Goal: Information Seeking & Learning: Learn about a topic

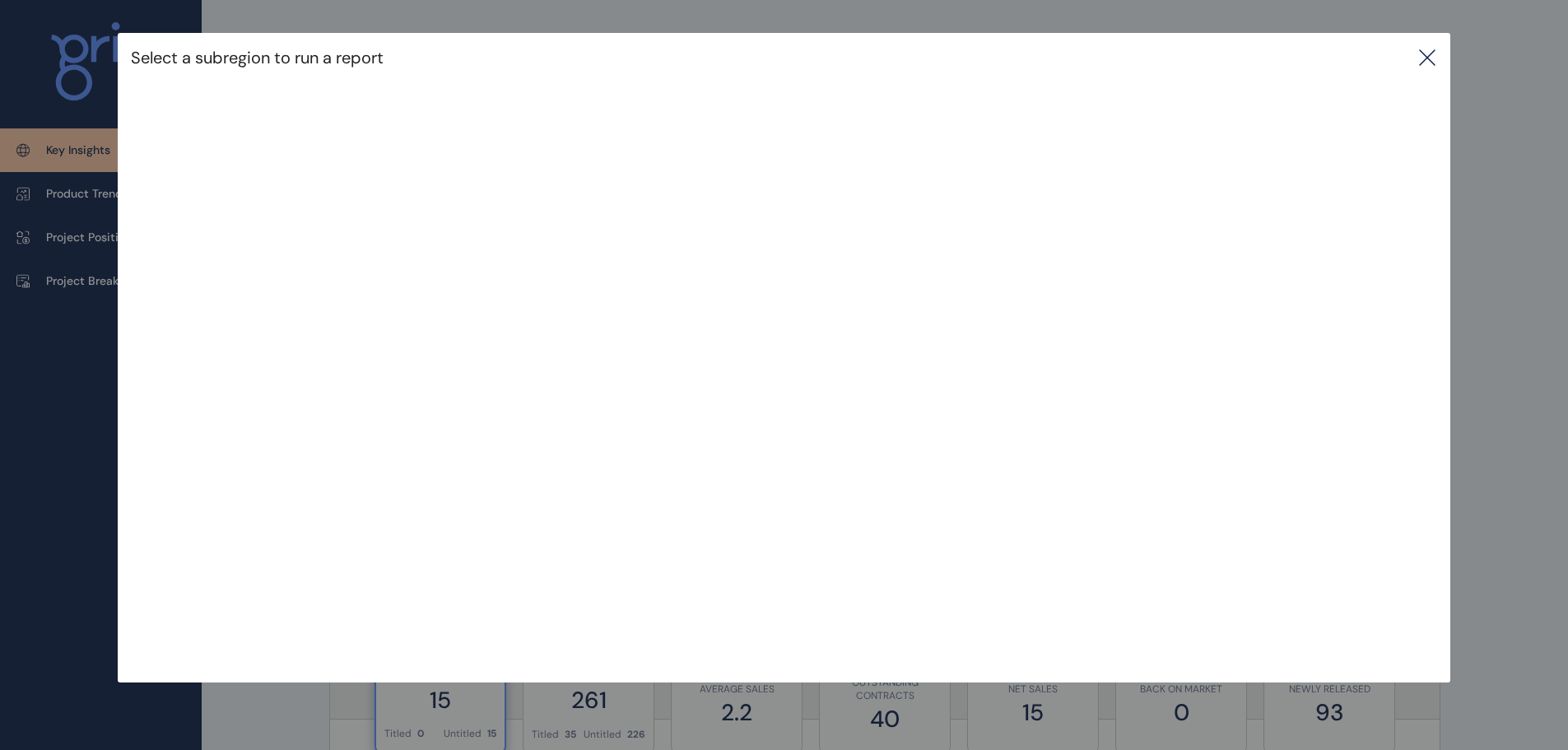
click at [1437, 49] on icon at bounding box center [1427, 57] width 19 height 19
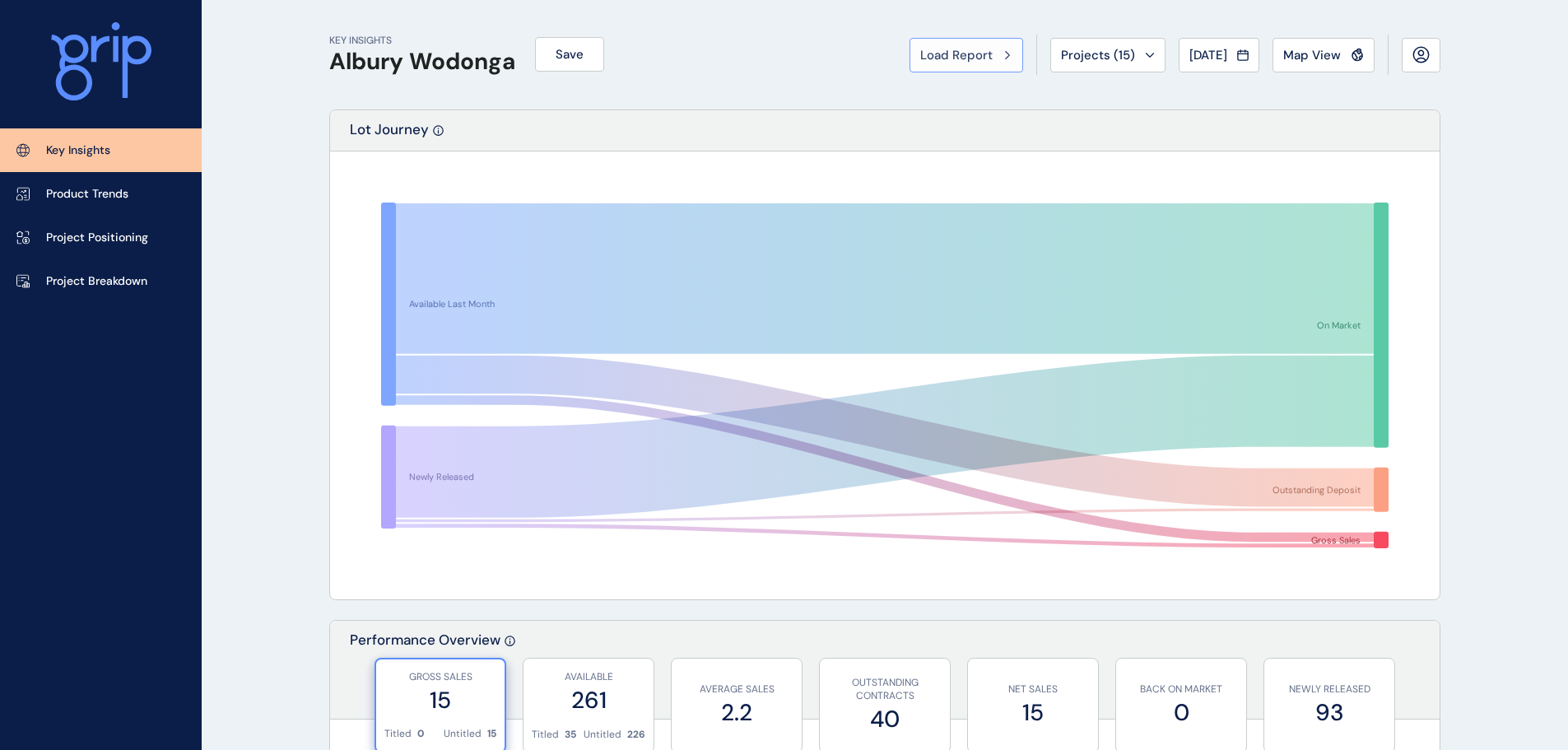
click at [972, 49] on span "Load Report" at bounding box center [957, 55] width 72 height 17
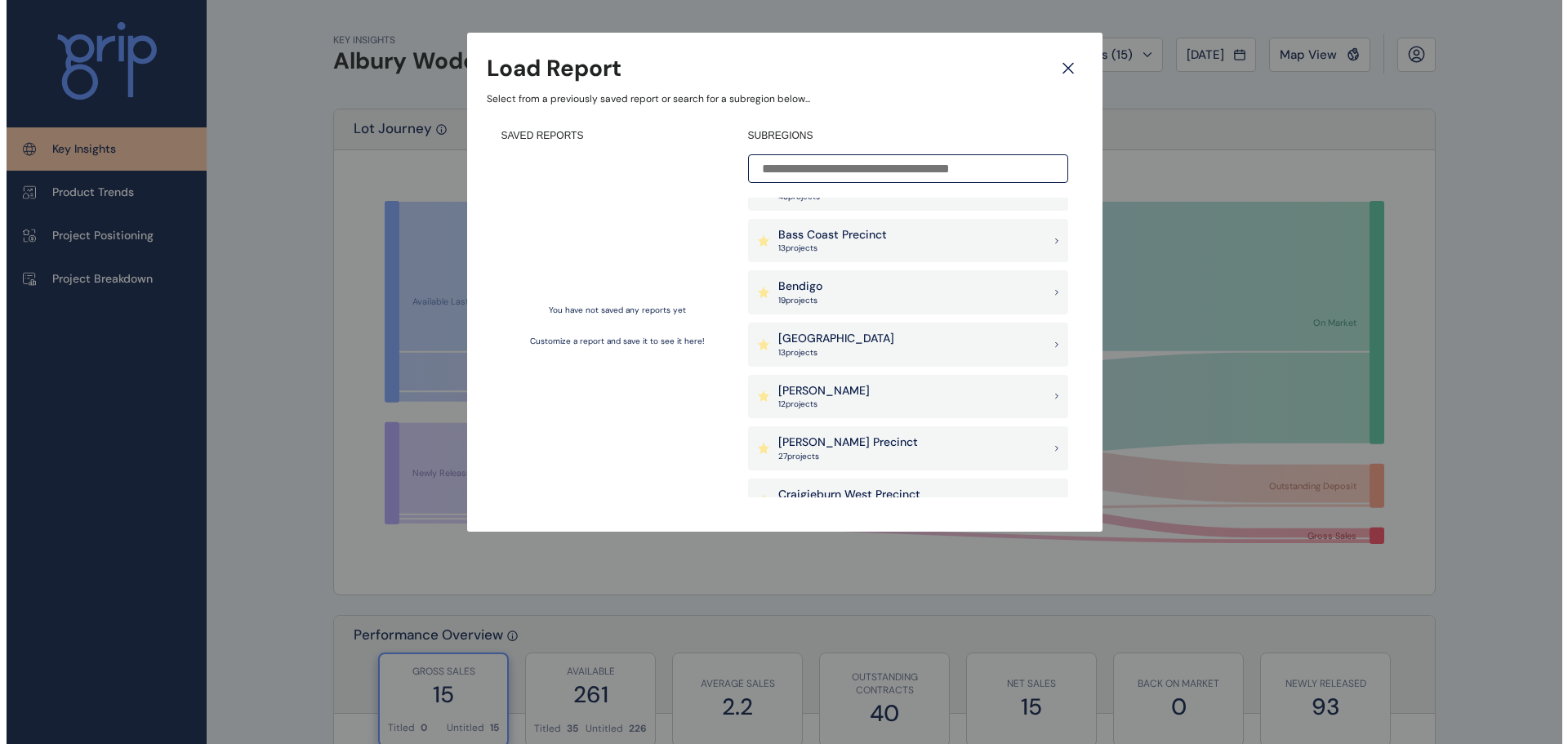
scroll to position [245, 0]
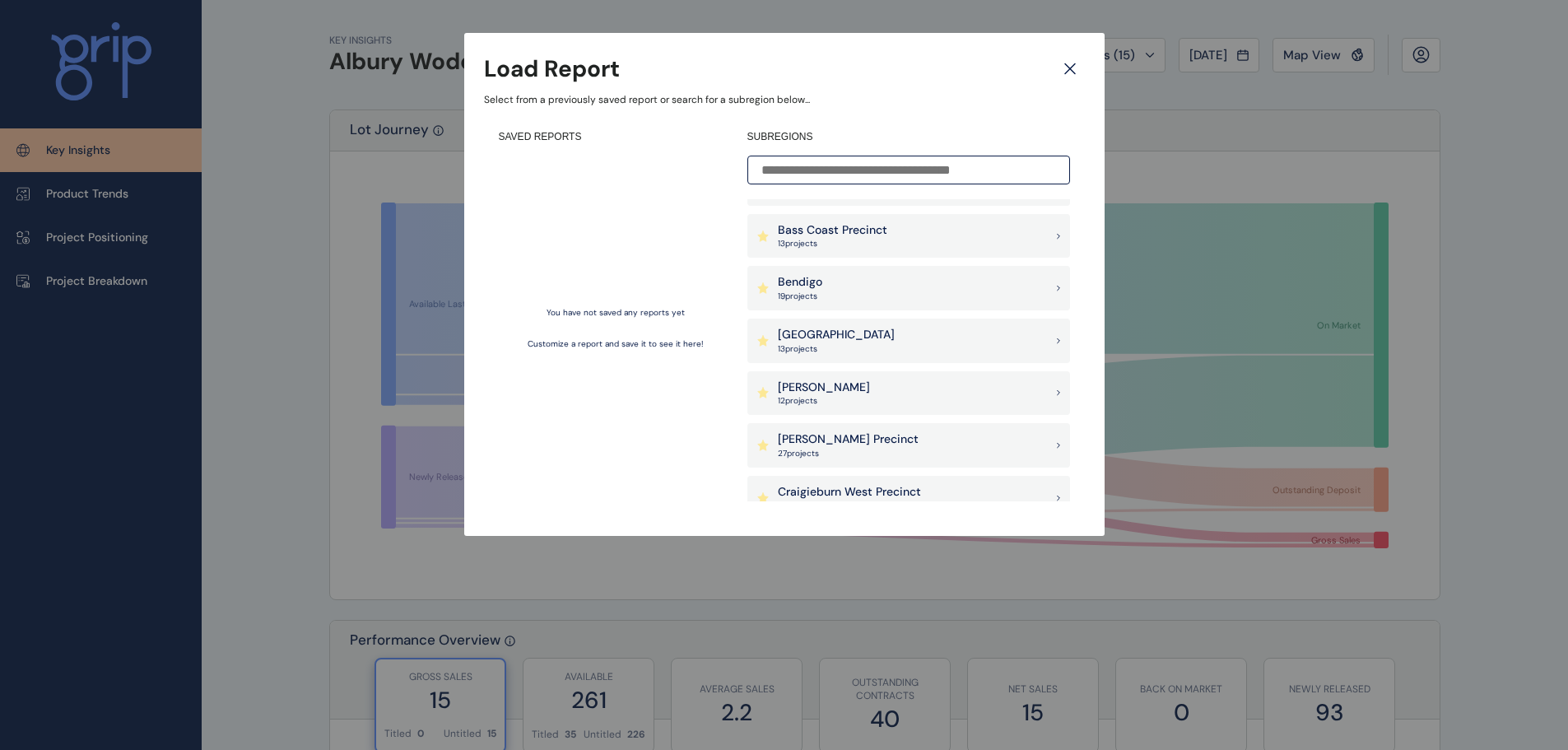
click at [855, 411] on div "[PERSON_NAME] 12 project s" at bounding box center [909, 394] width 323 height 44
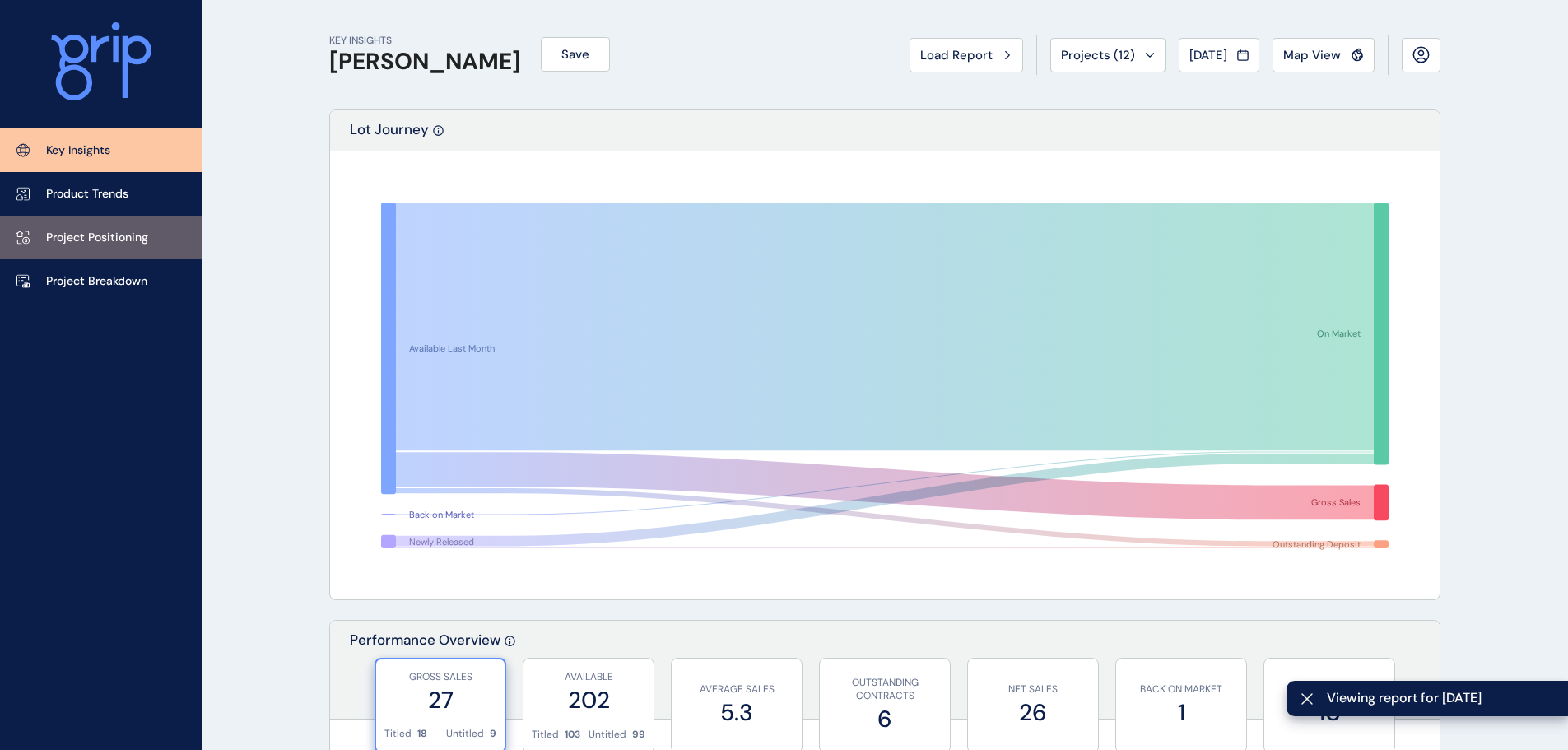
click at [142, 239] on p "Project Positioning" at bounding box center [97, 237] width 102 height 17
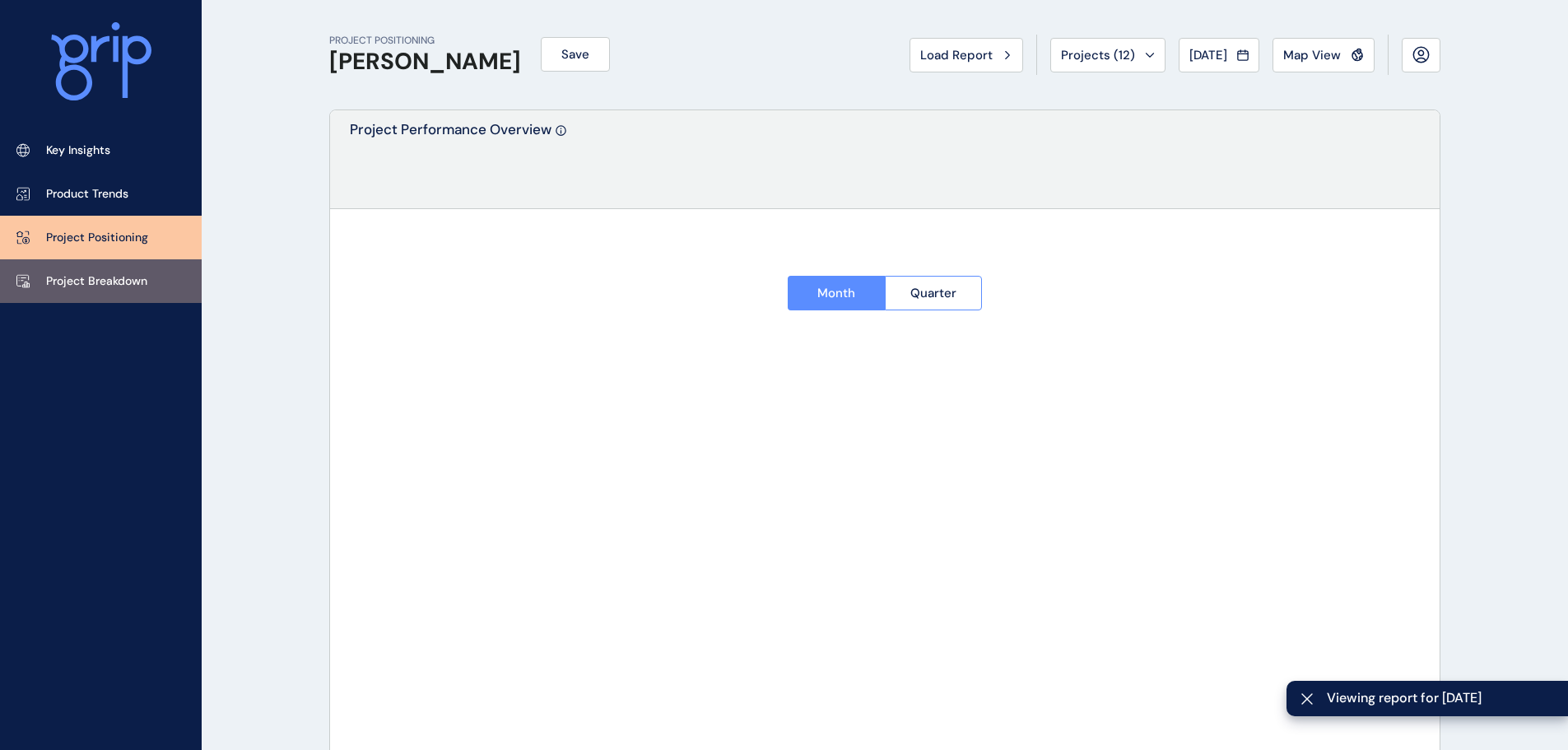
click at [119, 289] on link "Project Breakdown" at bounding box center [101, 281] width 202 height 43
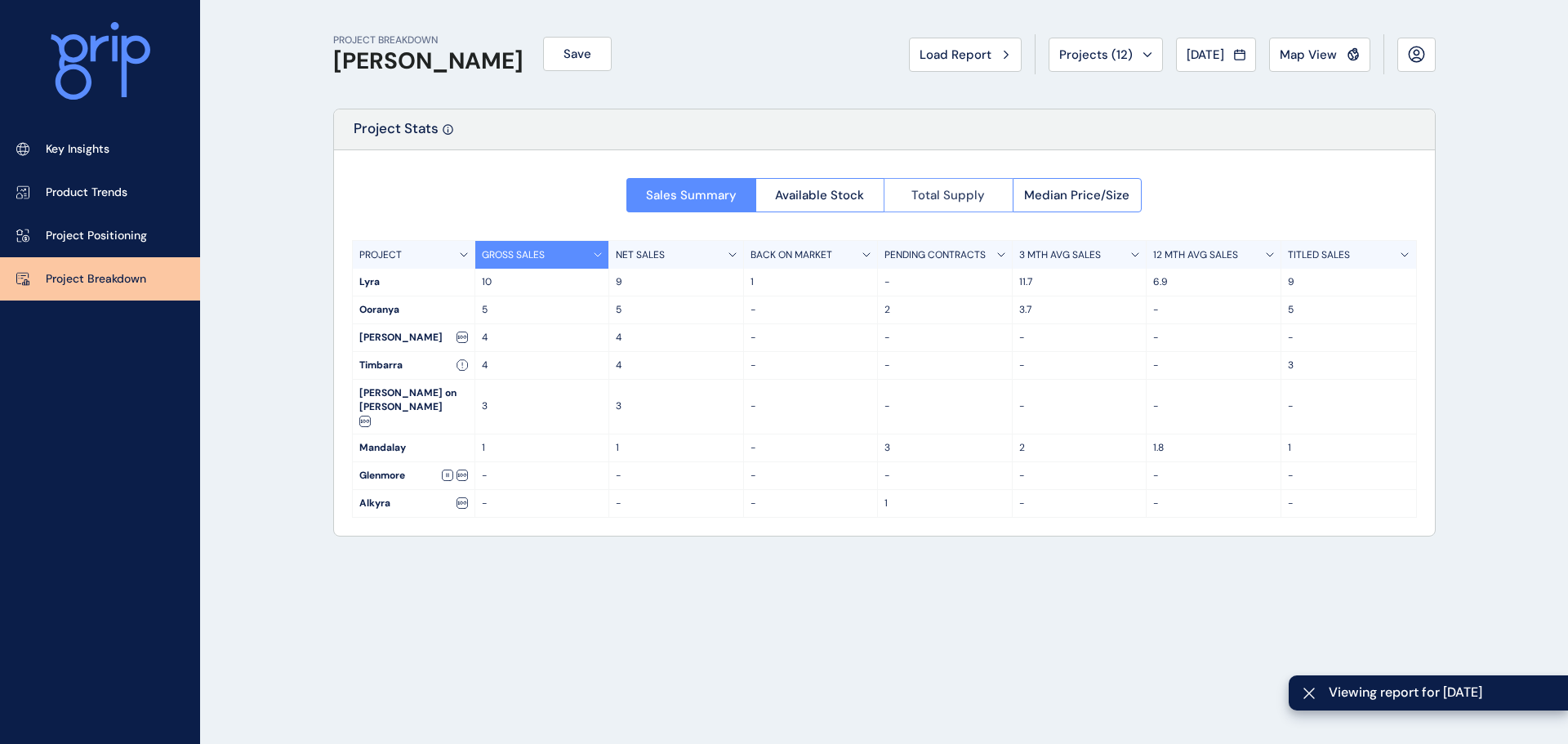
click at [987, 187] on button "Total Supply" at bounding box center [947, 194] width 129 height 34
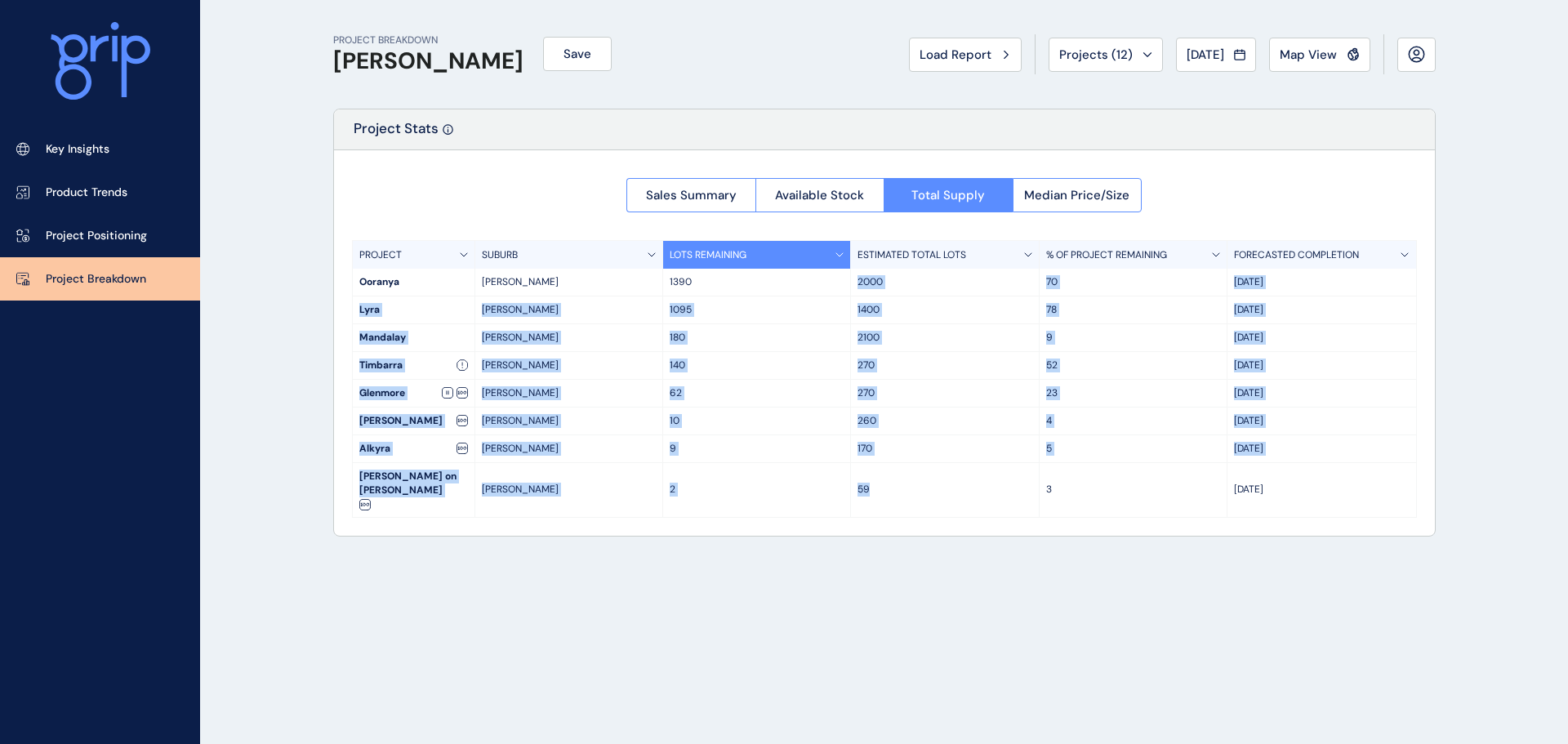
drag, startPoint x: 860, startPoint y: 284, endPoint x: 894, endPoint y: 487, distance: 205.8
click at [895, 487] on div "PROJECT SUBURB LOTS REMAINING ESTIMATED TOTAL LOTS % OF PROJECT REMAINING FOREC…" at bounding box center [884, 378] width 1065 height 277
click at [894, 486] on div "59" at bounding box center [945, 490] width 188 height 54
drag, startPoint x: 882, startPoint y: 475, endPoint x: 868, endPoint y: 284, distance: 191.5
click at [837, 272] on div "PROJECT SUBURB LOTS REMAINING ESTIMATED TOTAL LOTS % OF PROJECT REMAINING FOREC…" at bounding box center [884, 378] width 1065 height 277
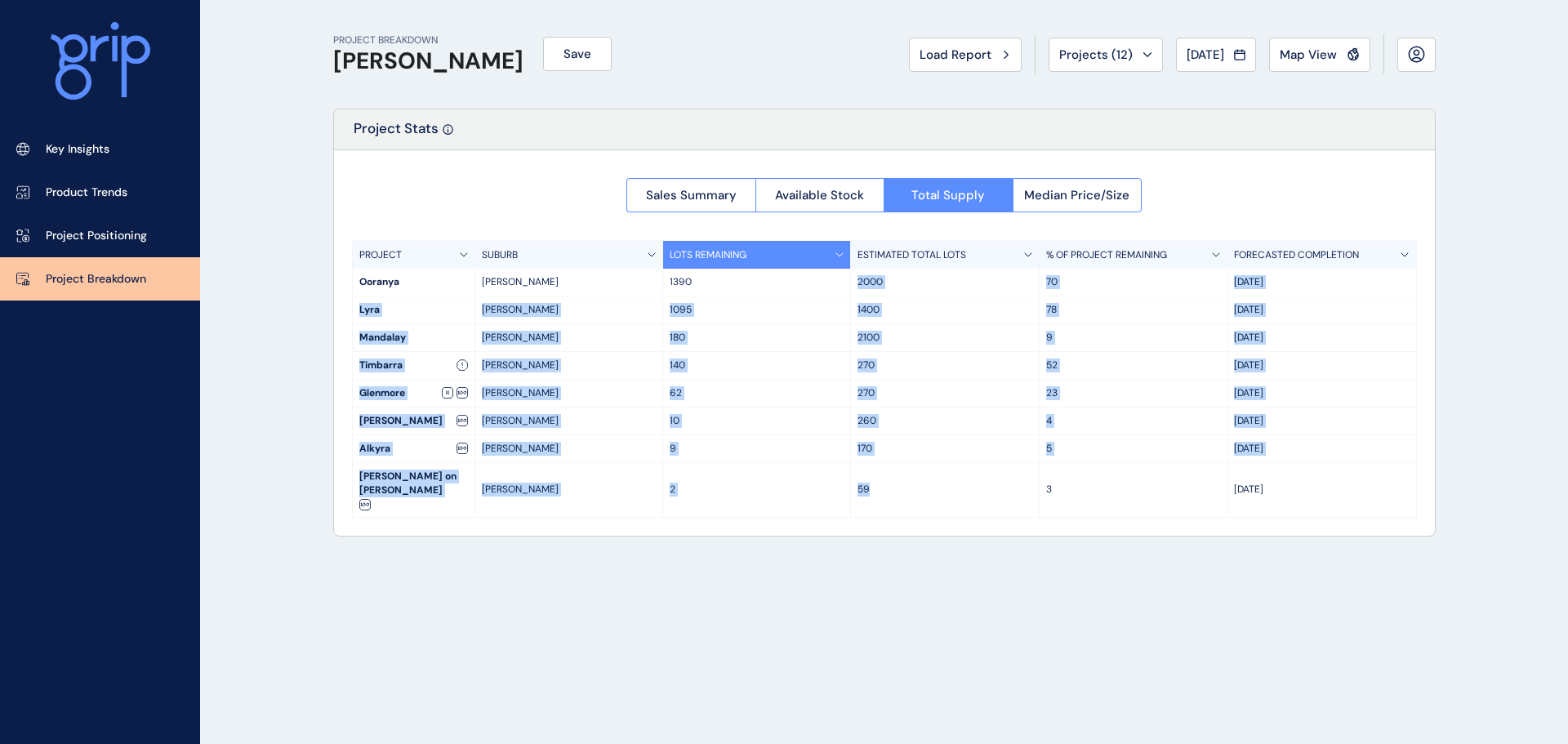
click at [882, 286] on p "2000" at bounding box center [945, 282] width 174 height 14
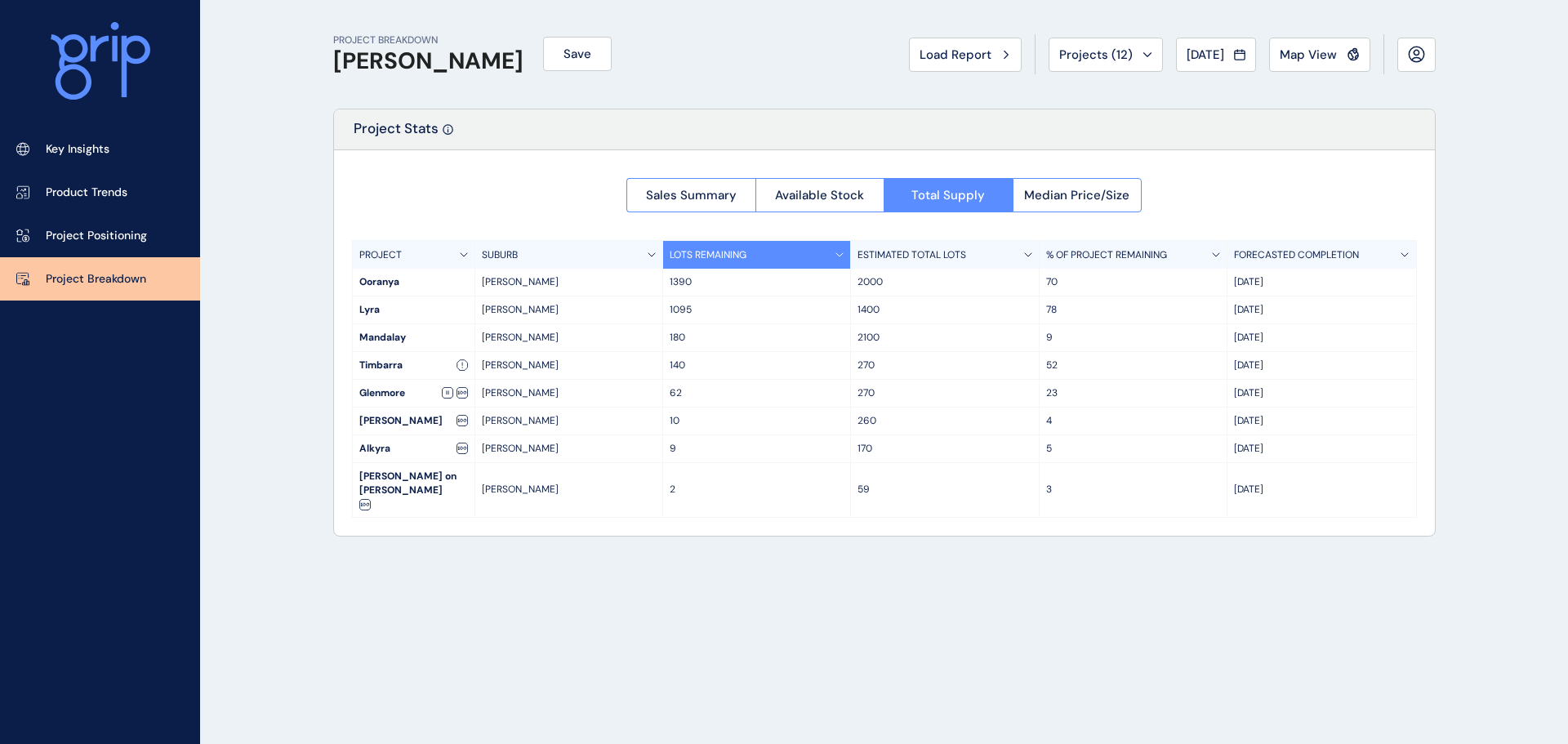
click at [879, 292] on div "2000" at bounding box center [945, 282] width 188 height 27
click at [864, 288] on p "2000" at bounding box center [945, 282] width 174 height 14
click at [1326, 56] on span "Map View" at bounding box center [1308, 54] width 57 height 17
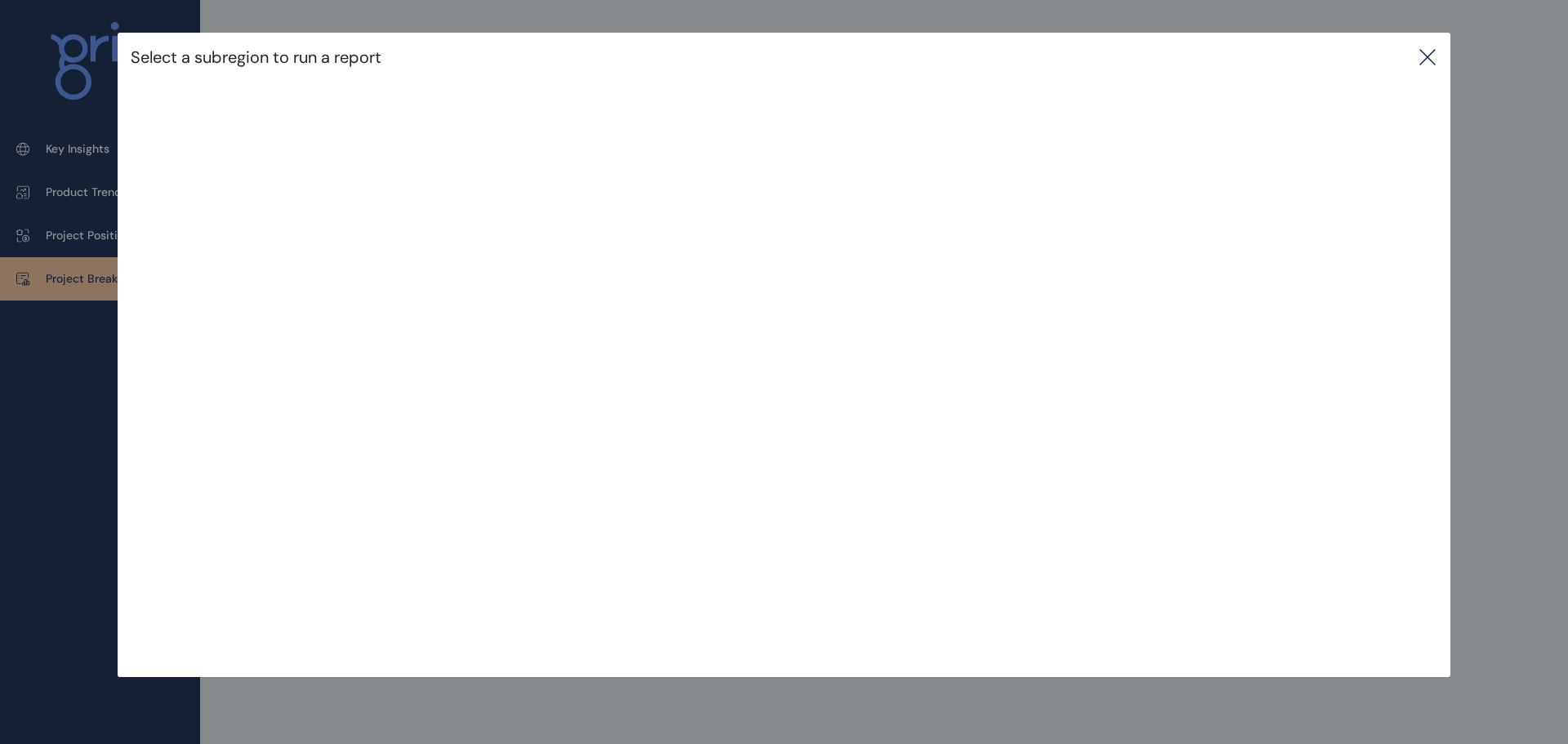
click at [1429, 51] on icon at bounding box center [1428, 57] width 19 height 19
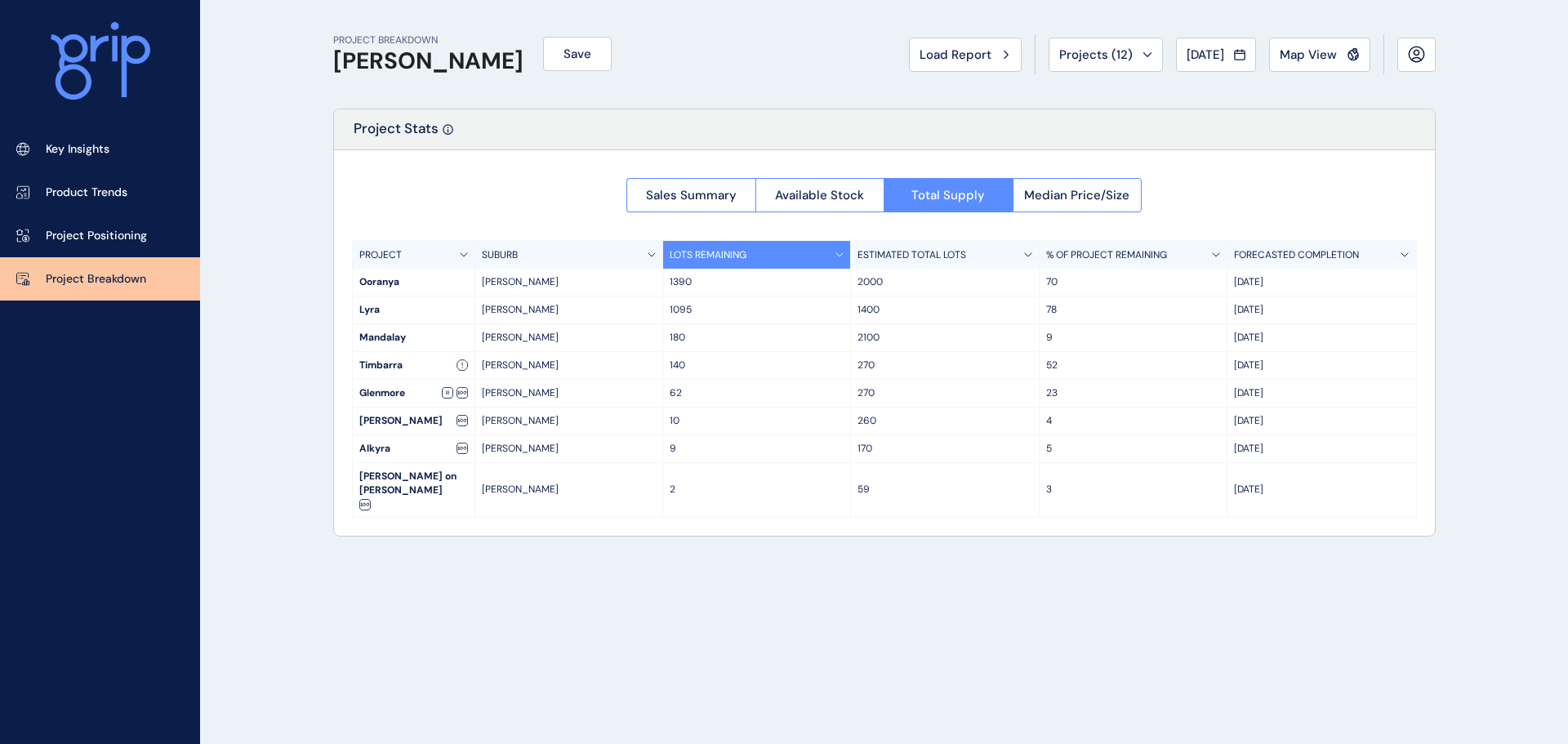
drag, startPoint x: 1379, startPoint y: 561, endPoint x: 1347, endPoint y: 554, distance: 32.8
click at [1378, 561] on div "PROJECT BREAKDOWN [PERSON_NAME] Save Load Report Projects ( 12 ) [DATE] 2025 < …" at bounding box center [884, 372] width 1143 height 744
